Goal: Transaction & Acquisition: Purchase product/service

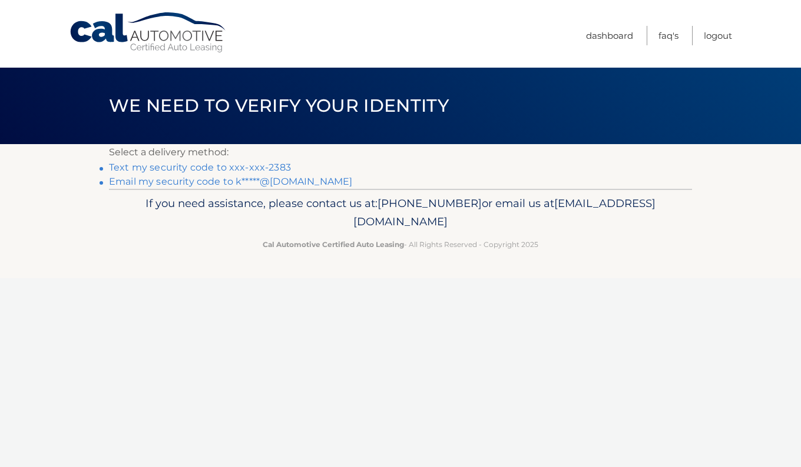
click at [240, 163] on link "Text my security code to xxx-xxx-2383" at bounding box center [200, 167] width 182 height 11
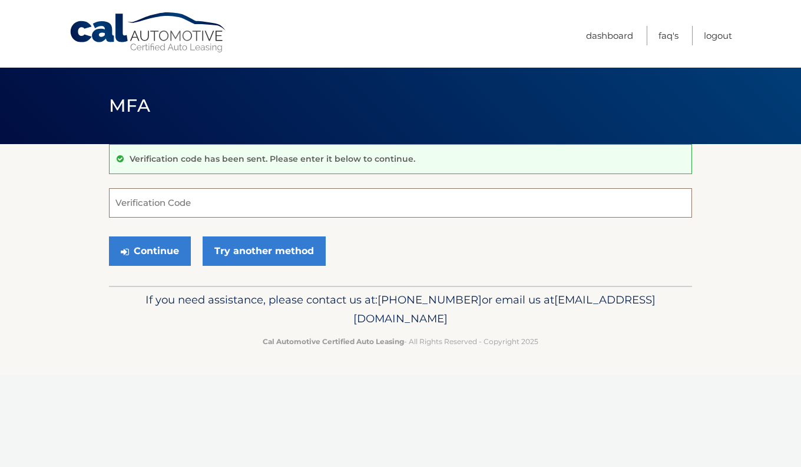
click at [230, 203] on input "Verification Code" at bounding box center [400, 202] width 583 height 29
type input "947884"
click at [157, 250] on button "Continue" at bounding box center [150, 251] width 82 height 29
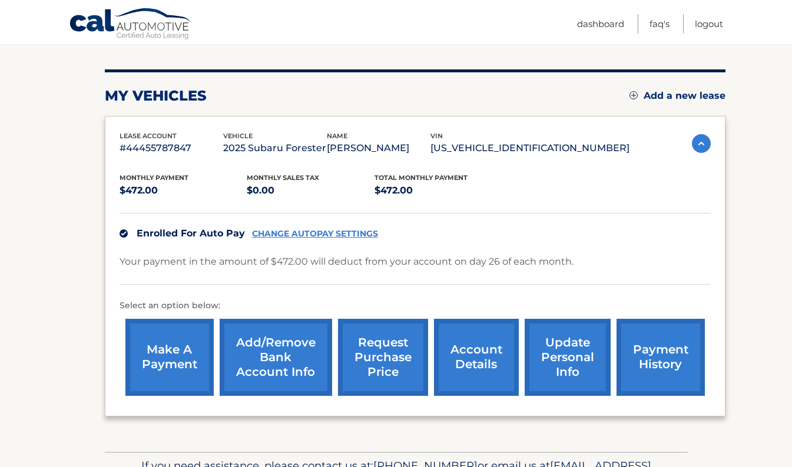
scroll to position [131, 0]
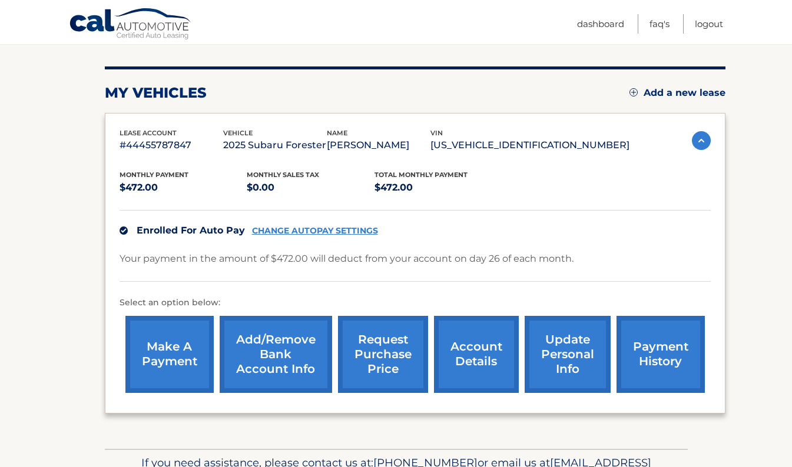
click at [187, 356] on link "make a payment" at bounding box center [169, 354] width 88 height 77
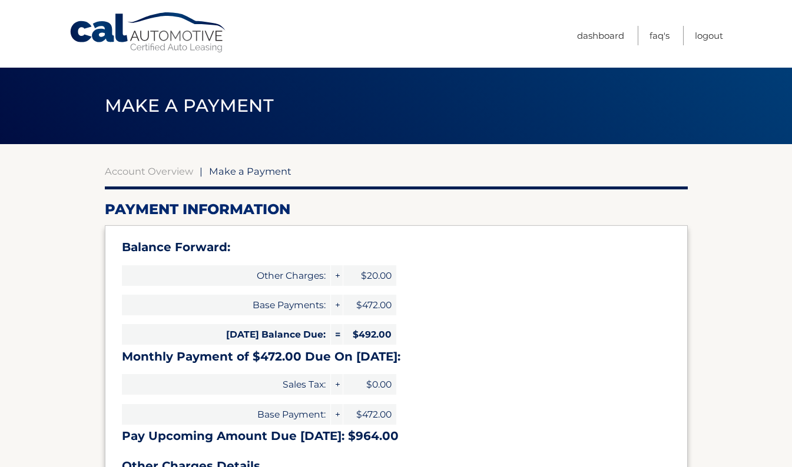
select select "ZDg1YmE1ODAtZDQ1MS00MDc3LTg1MDgtNGQ4NzQzM2MyMDdj"
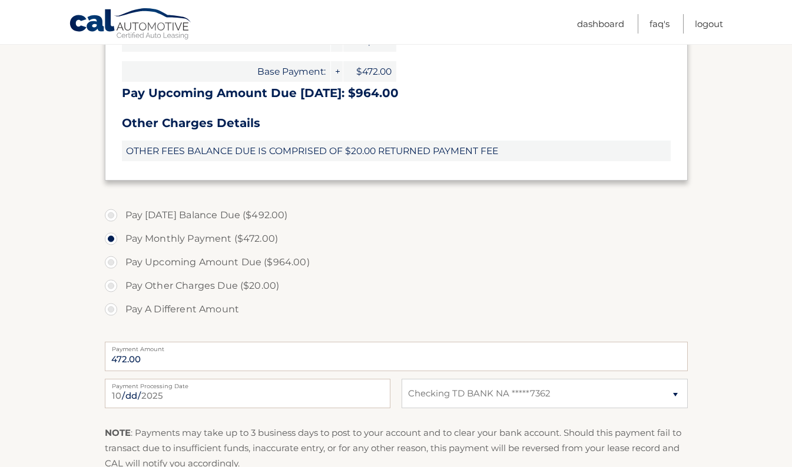
scroll to position [330, 0]
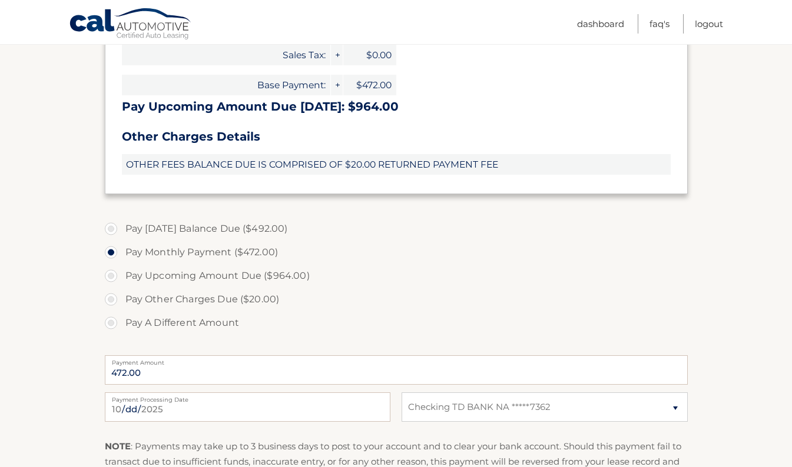
click at [111, 277] on label "Pay Upcoming Amount Due ($964.00)" at bounding box center [396, 276] width 583 height 24
click at [111, 277] on input "Pay Upcoming Amount Due ($964.00)" at bounding box center [116, 273] width 12 height 19
radio input "true"
type input "964.00"
click at [113, 228] on label "Pay Today's Balance Due ($492.00)" at bounding box center [396, 229] width 583 height 24
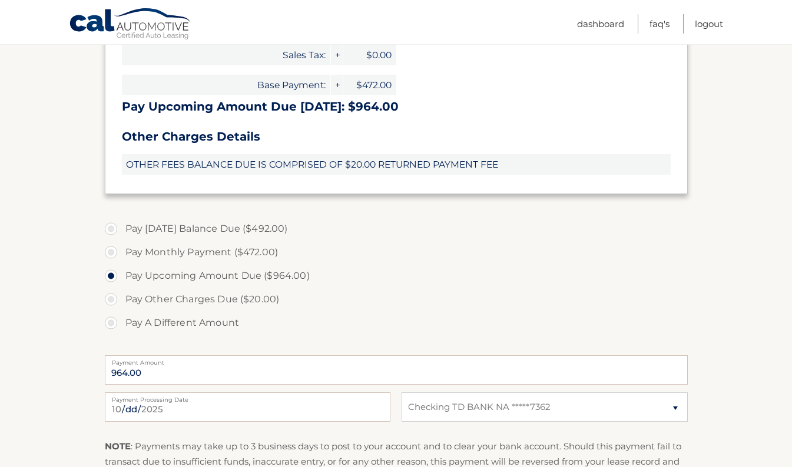
click at [113, 228] on input "Pay Today's Balance Due ($492.00)" at bounding box center [116, 226] width 12 height 19
radio input "true"
type input "492.00"
click at [672, 413] on select "Select Bank Account Checking TD BANK NA *****7362" at bounding box center [545, 407] width 286 height 29
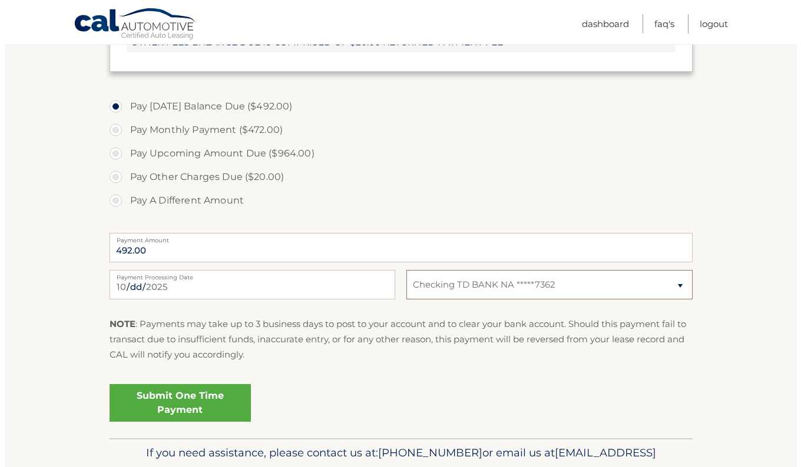
scroll to position [454, 0]
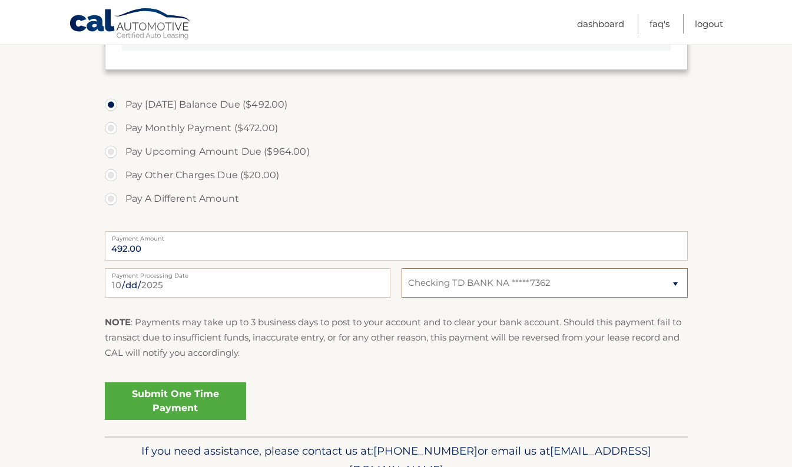
click at [672, 282] on select "Select Bank Account Checking TD BANK NA *****7362" at bounding box center [545, 282] width 286 height 29
click at [673, 282] on select "Select Bank Account Checking TD BANK NA *****7362" at bounding box center [545, 282] width 286 height 29
click at [200, 406] on link "Submit One Time Payment" at bounding box center [175, 402] width 141 height 38
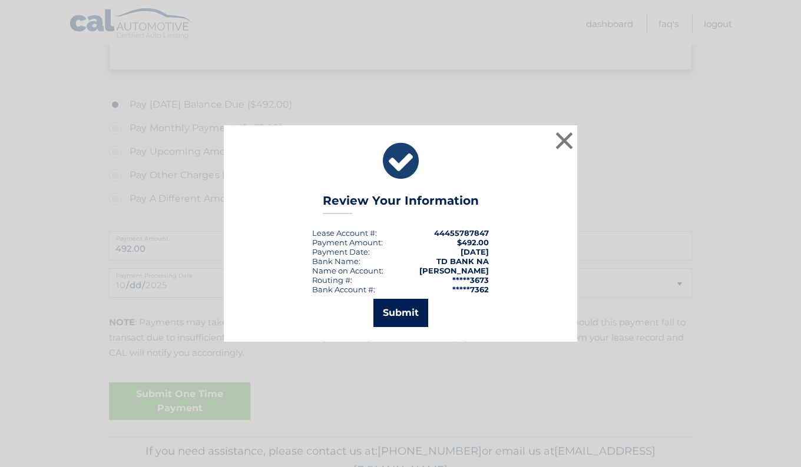
click at [400, 311] on button "Submit" at bounding box center [400, 313] width 55 height 28
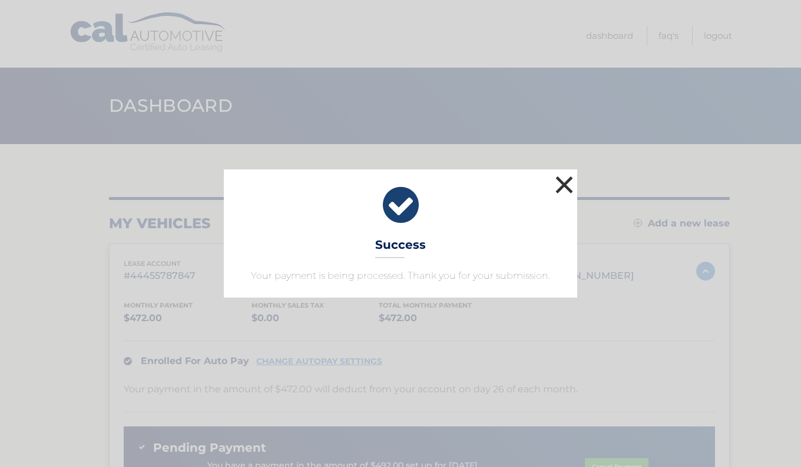
click at [561, 187] on button "×" at bounding box center [564, 185] width 24 height 24
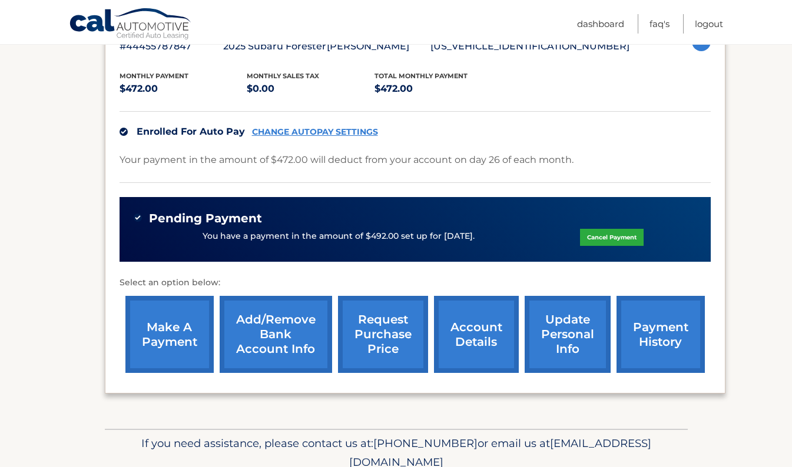
scroll to position [243, 0]
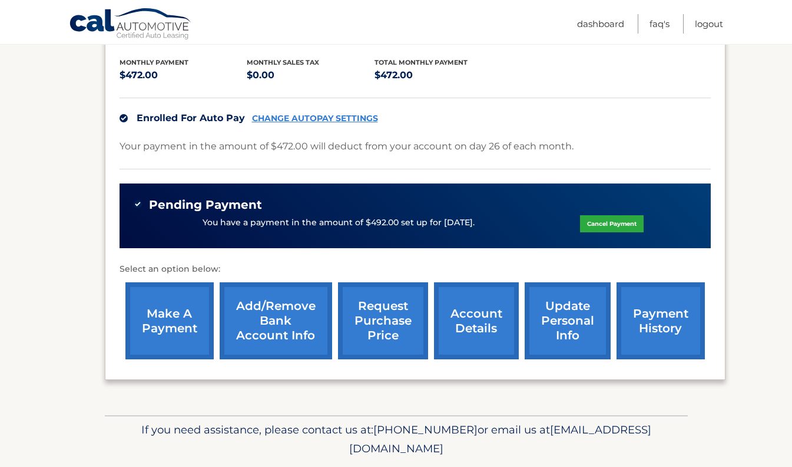
click at [337, 120] on link "CHANGE AUTOPAY SETTINGS" at bounding box center [315, 119] width 126 height 10
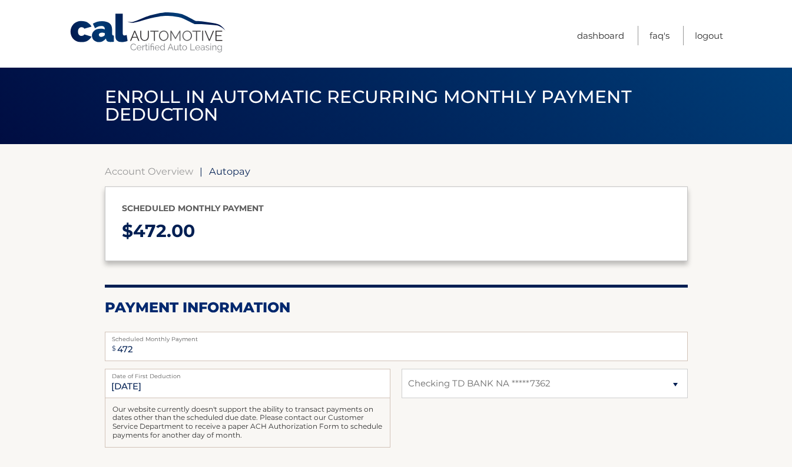
select select "ZDg1YmE1ODAtZDQ1MS00MDc3LTg1MDgtNGQ4NzQzM2MyMDdj"
click at [210, 387] on input "10/26/2025" at bounding box center [248, 383] width 286 height 29
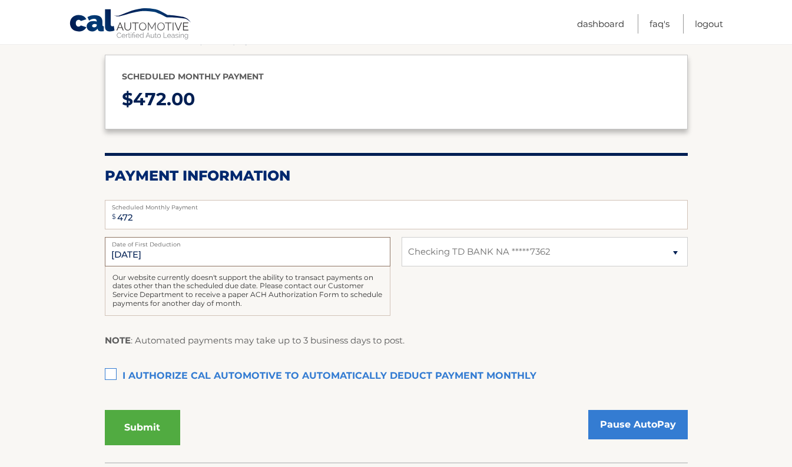
scroll to position [136, 0]
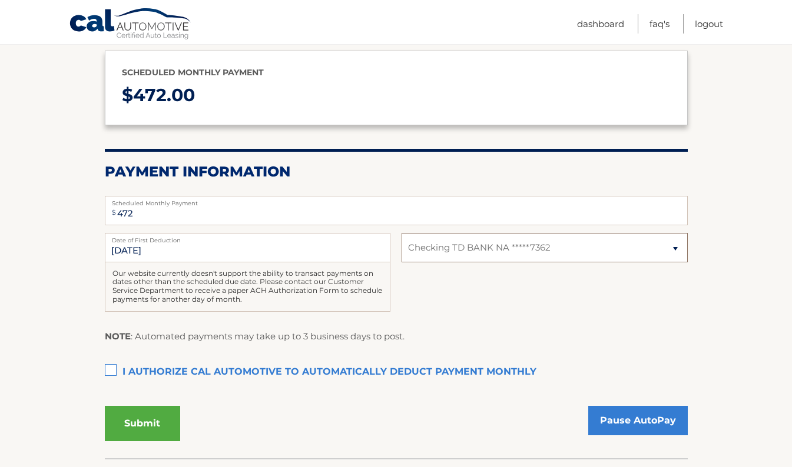
click at [672, 248] on select "Select Bank Account Checking TD BANK NA *****7362" at bounding box center [545, 247] width 286 height 29
